Goal: Transaction & Acquisition: Purchase product/service

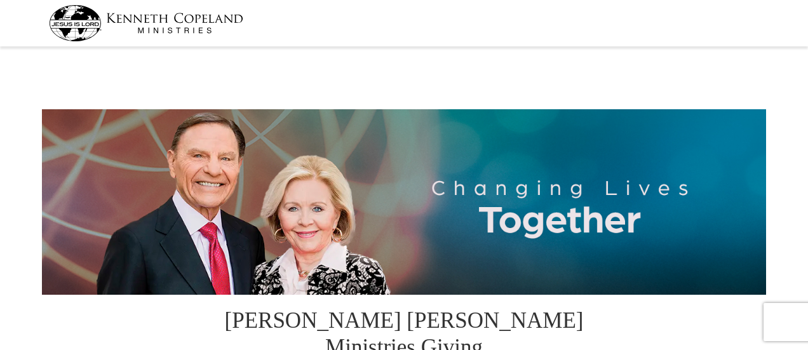
select select "CA"
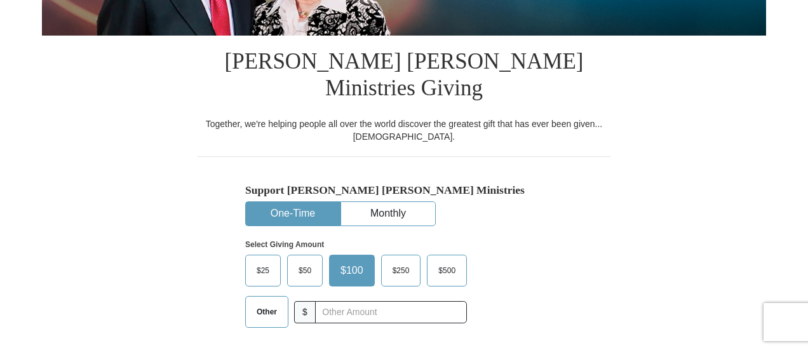
scroll to position [318, 0]
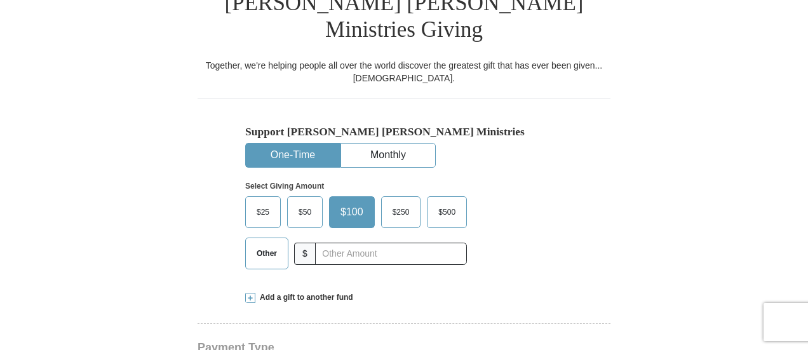
click at [339, 203] on span "$100" at bounding box center [352, 212] width 36 height 19
click at [0, 0] on input "$100" at bounding box center [0, 0] width 0 height 0
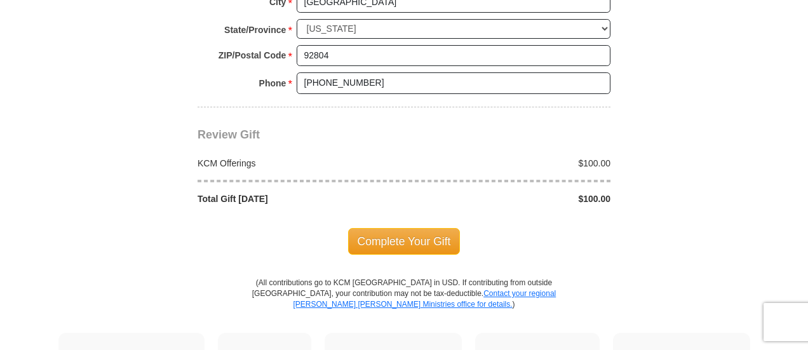
scroll to position [1144, 0]
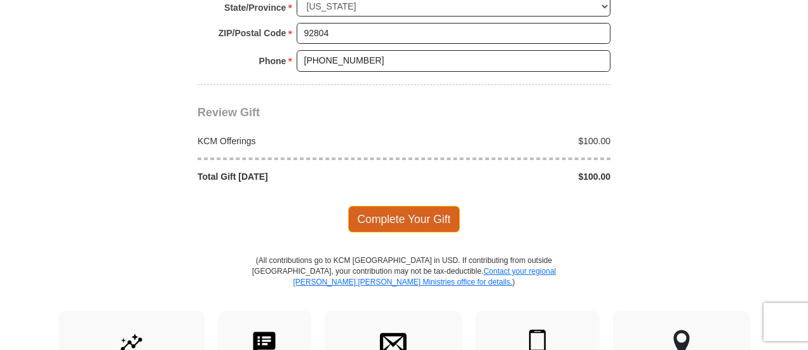
click at [417, 206] on span "Complete Your Gift" at bounding box center [404, 219] width 112 height 27
